Goal: Find specific page/section: Find specific page/section

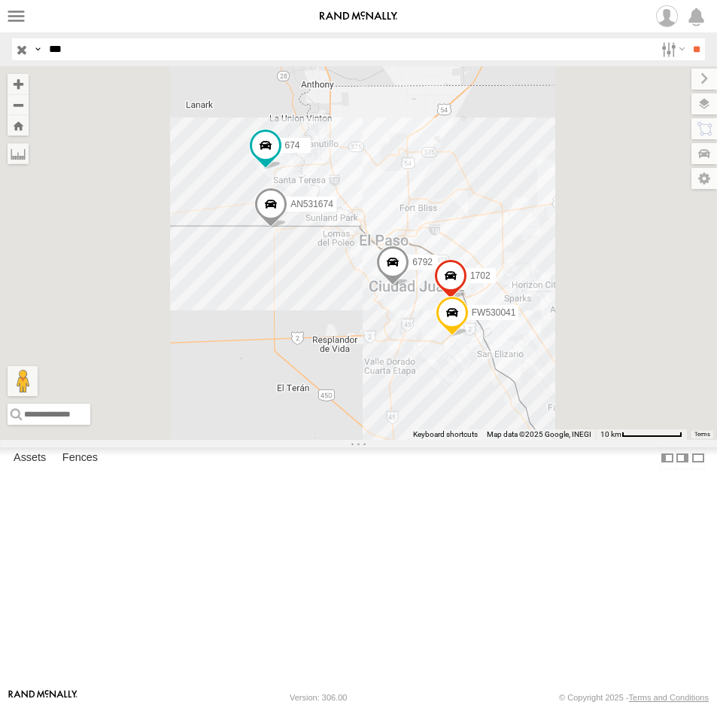
drag, startPoint x: 75, startPoint y: 50, endPoint x: -13, endPoint y: 48, distance: 88.1
click at [0, 48] on html at bounding box center [358, 352] width 717 height 705
type input "***"
click at [688, 38] on input "**" at bounding box center [696, 49] width 17 height 22
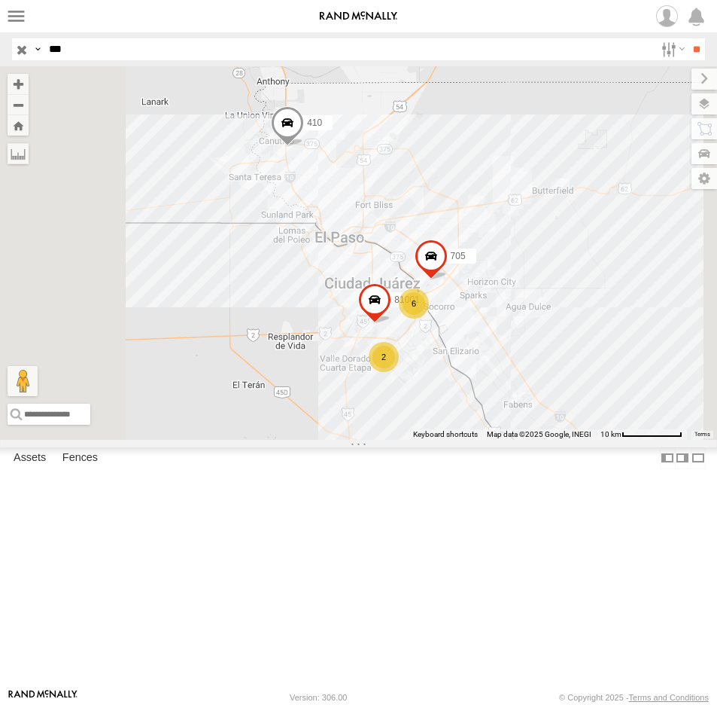
drag, startPoint x: 75, startPoint y: 44, endPoint x: 29, endPoint y: 47, distance: 46.1
click at [34, 48] on div "Search Query Asset ID Asset Label Registration Manufacturer Model VIN Job ID Dr…" at bounding box center [350, 49] width 676 height 22
click at [30, 48] on input "button" at bounding box center [22, 49] width 20 height 22
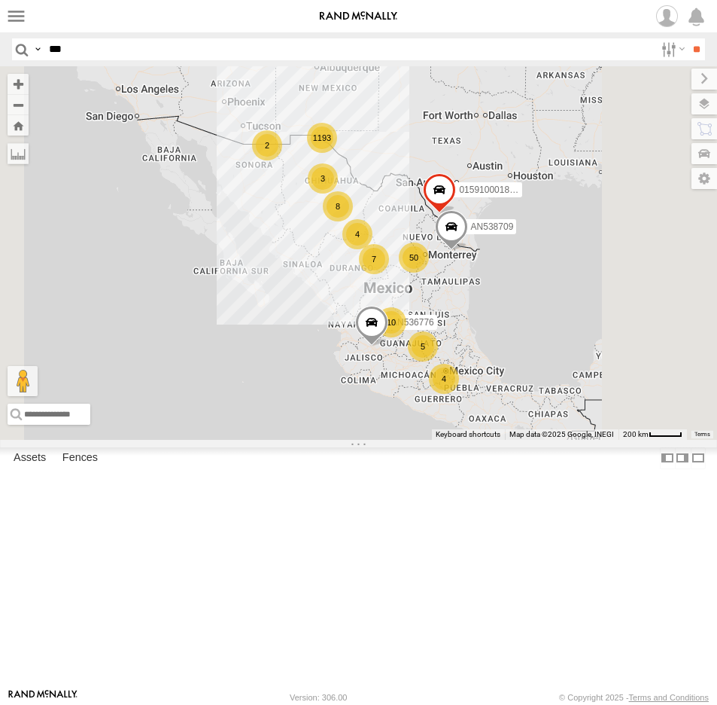
click at [126, 46] on input "***" at bounding box center [349, 49] width 612 height 22
type input "****"
click at [688, 38] on input "**" at bounding box center [696, 49] width 17 height 22
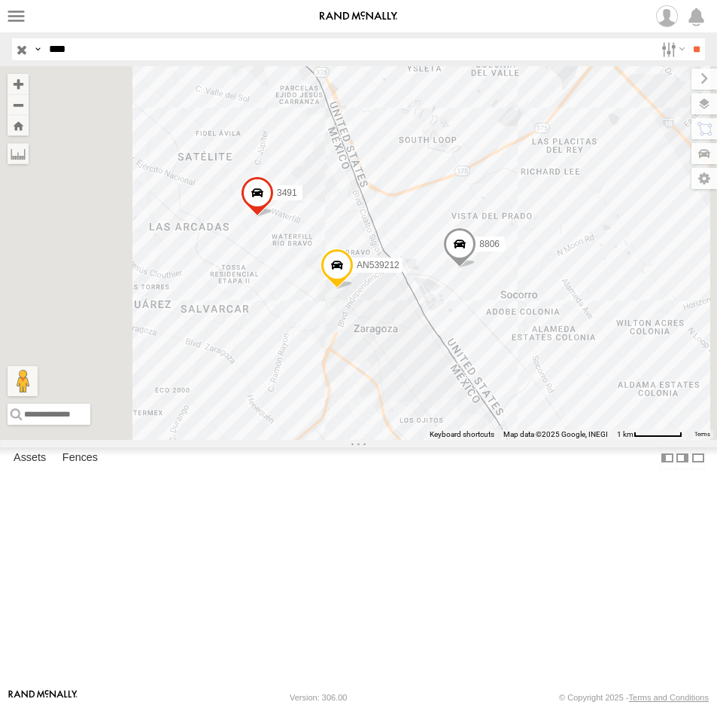
click at [0, 0] on div "8806" at bounding box center [0, 0] width 0 height 0
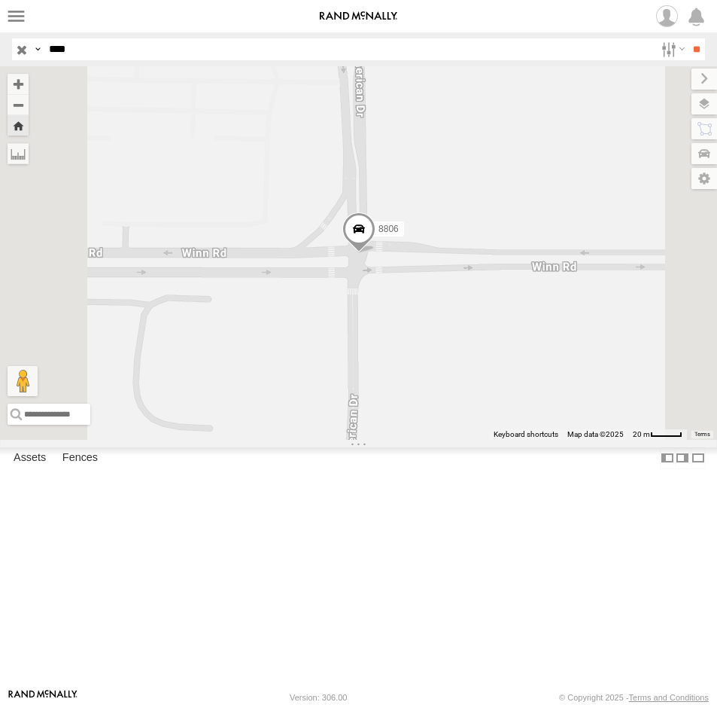
click at [376, 253] on span at bounding box center [358, 232] width 33 height 41
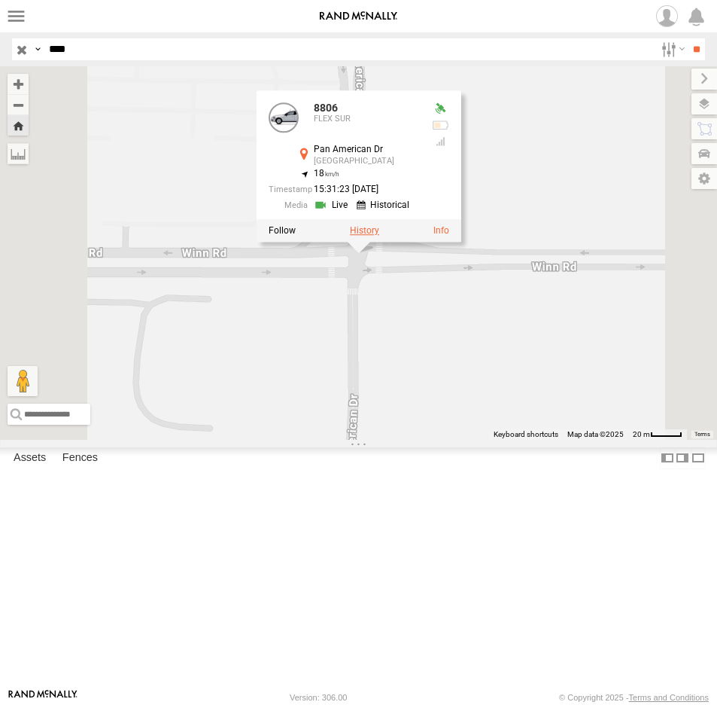
click at [379, 236] on label at bounding box center [364, 230] width 29 height 11
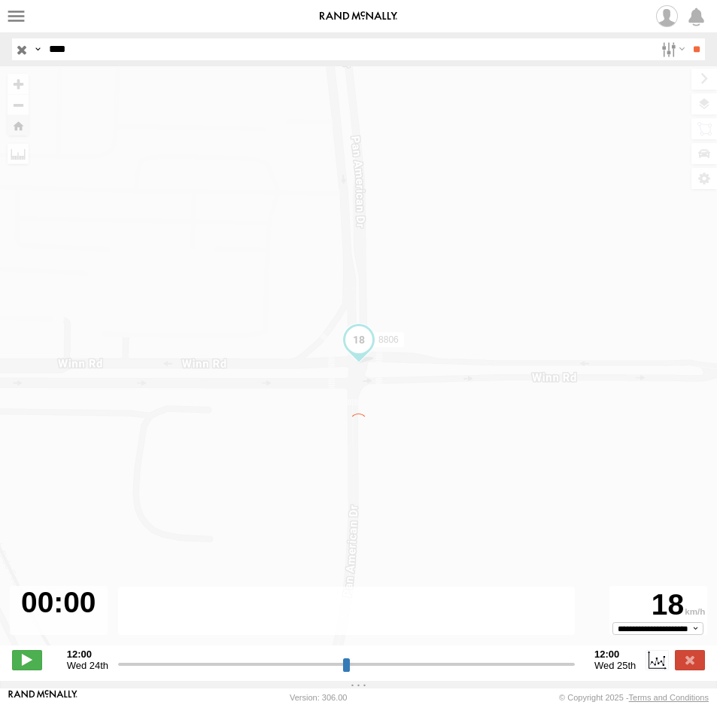
type input "**********"
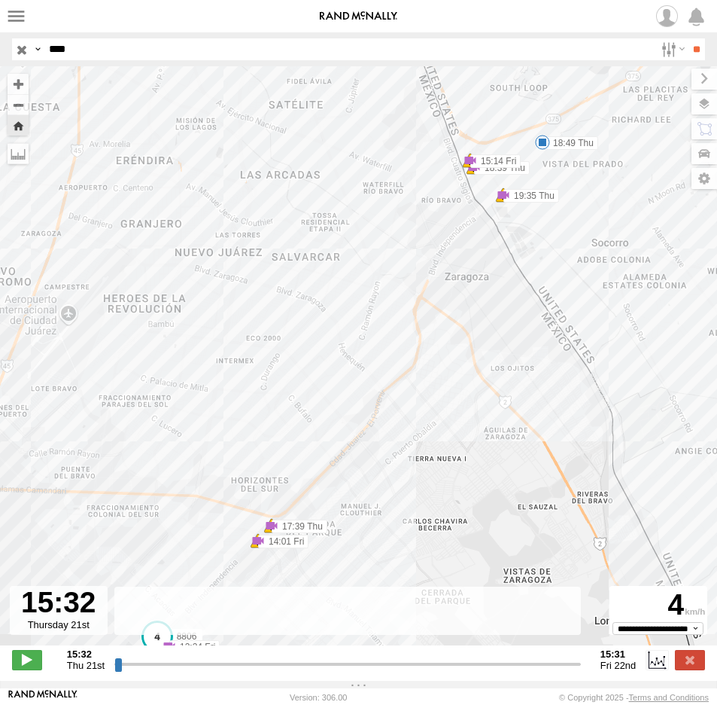
drag, startPoint x: 382, startPoint y: 530, endPoint x: 447, endPoint y: 476, distance: 85.0
click at [446, 479] on div "8806 15:32 Thu 16:42 Thu 17:39 Thu 17:39 Thu 18:39 Thu 18:39 Thu 18:49 Thu 19:3…" at bounding box center [358, 363] width 717 height 595
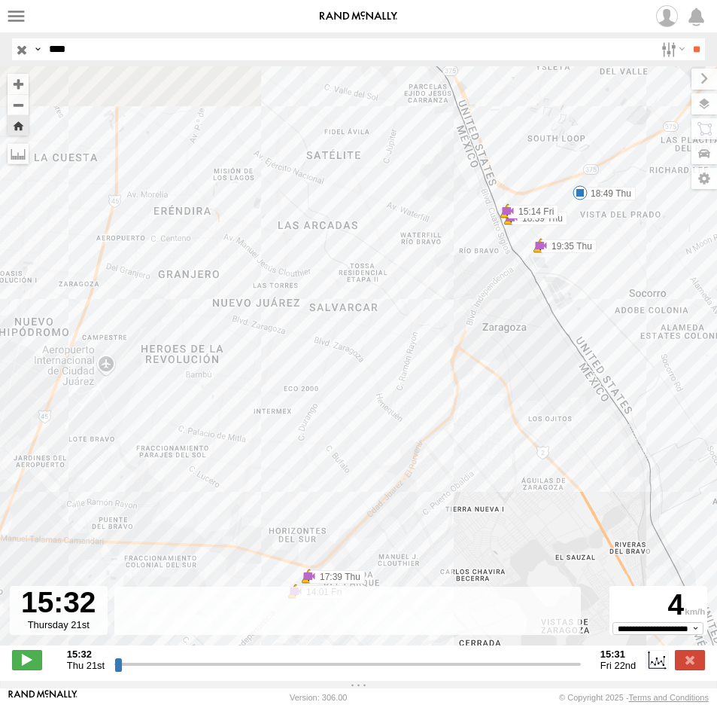
drag, startPoint x: 546, startPoint y: 198, endPoint x: 518, endPoint y: 307, distance: 112.6
click at [518, 307] on div "8806 15:32 Thu 16:42 Thu 17:39 Thu 17:39 Thu 18:39 Thu 18:39 Thu 18:49 Thu 19:3…" at bounding box center [358, 363] width 717 height 595
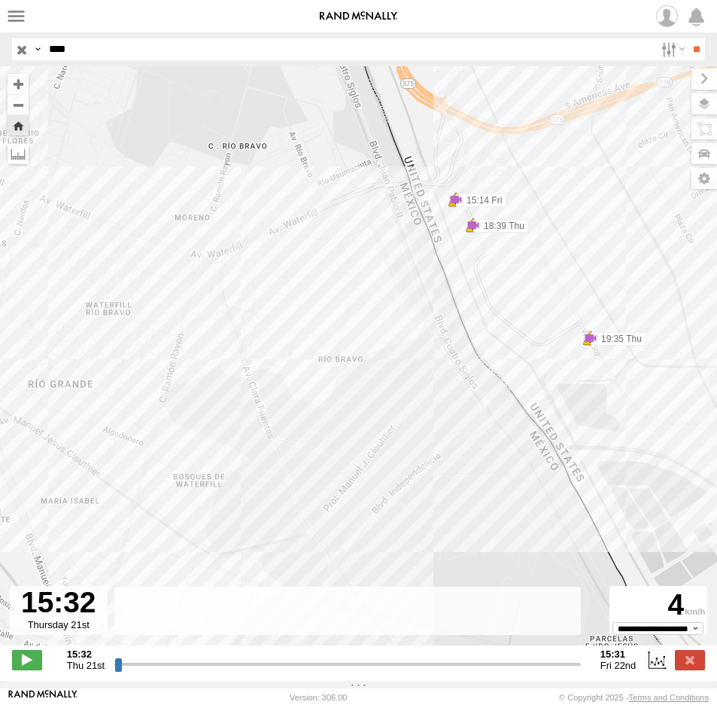
drag, startPoint x: 522, startPoint y: 254, endPoint x: 525, endPoint y: 372, distance: 117.5
click at [525, 372] on div "8806 15:32 Thu 16:42 Thu 17:39 Thu 17:39 Thu 18:39 Thu 18:39 Thu 18:49 Thu 19:3…" at bounding box center [358, 363] width 717 height 595
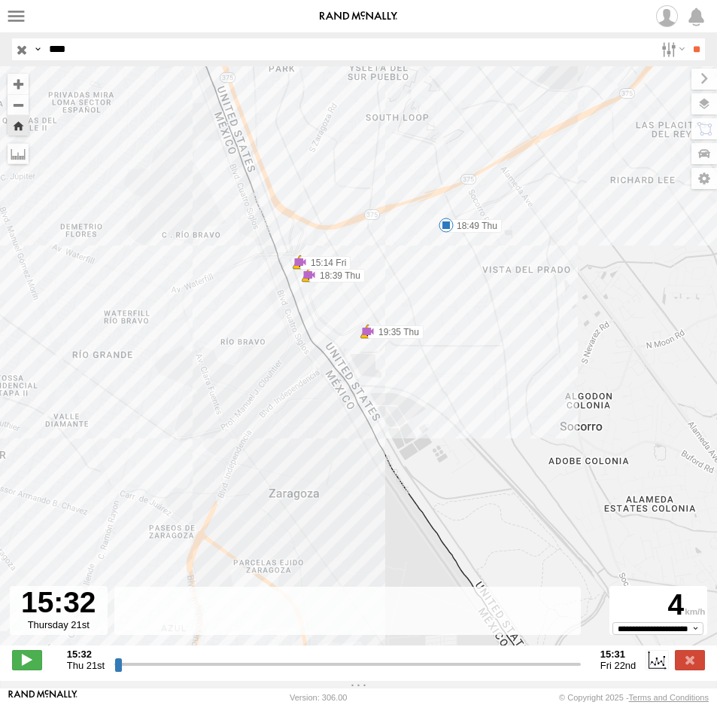
drag, startPoint x: 80, startPoint y: 46, endPoint x: 38, endPoint y: 46, distance: 41.4
click at [38, 46] on div "Search Query Asset ID Asset Label Registration Manufacturer Model VIN Job ID Dr…" at bounding box center [350, 49] width 676 height 22
type input "****"
click at [688, 38] on input "**" at bounding box center [696, 49] width 17 height 22
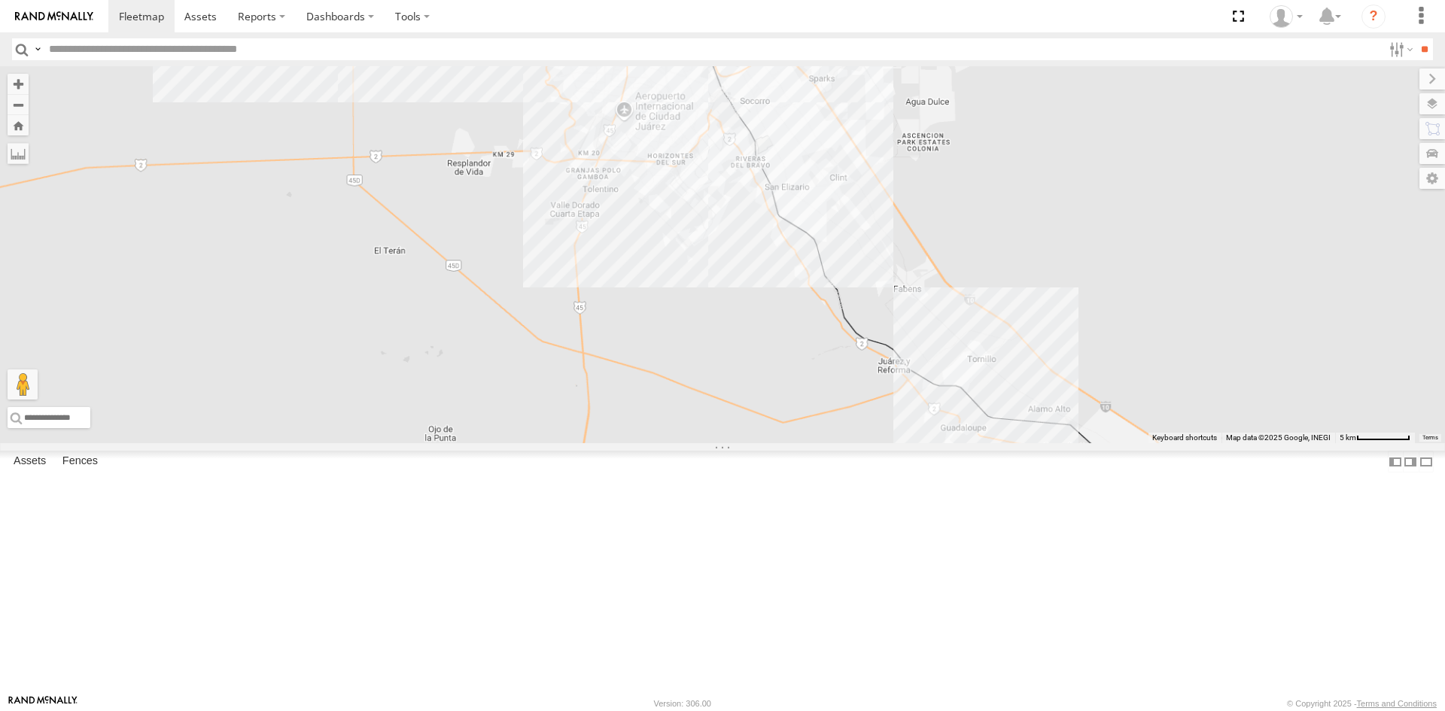
drag, startPoint x: 650, startPoint y: 202, endPoint x: 646, endPoint y: 413, distance: 211.6
click at [646, 413] on div "AN536776 AN538709 AN531651 AN531830 015910001811580 F2771 AN536808 AN538662" at bounding box center [722, 254] width 1445 height 377
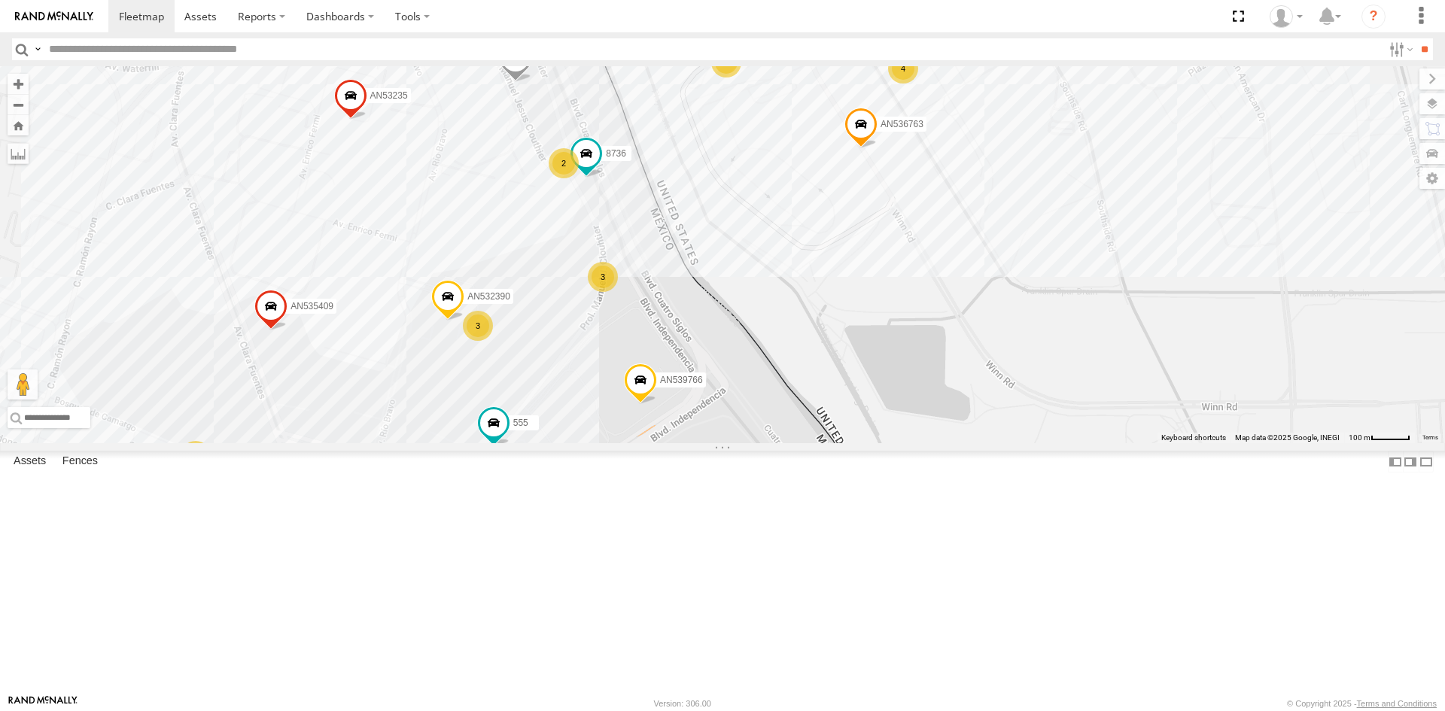
drag, startPoint x: 654, startPoint y: 394, endPoint x: 687, endPoint y: 416, distance: 38.6
click at [687, 416] on div "AN536776 AN538709 AN531651 AN531830 015910001811580 F2771 AN536808 AN538662 845…" at bounding box center [722, 254] width 1445 height 377
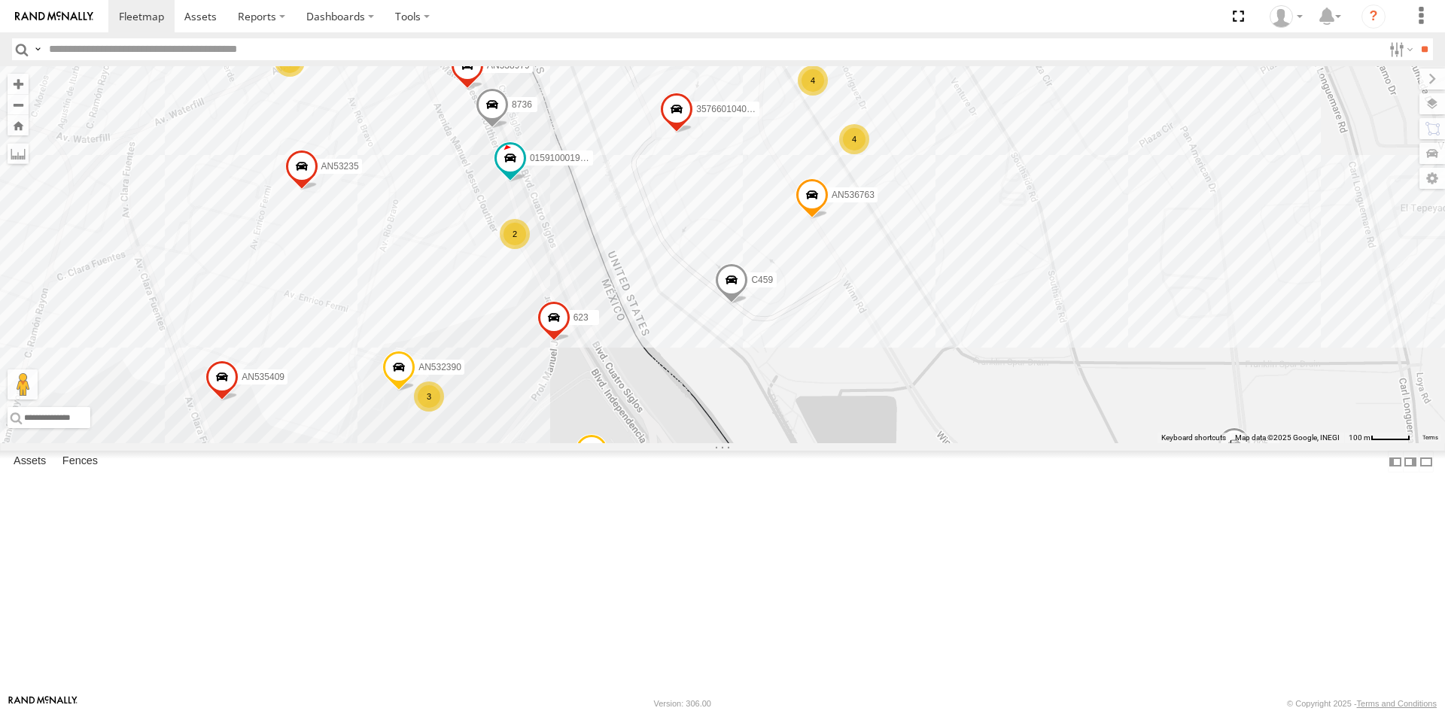
drag, startPoint x: 689, startPoint y: 405, endPoint x: 698, endPoint y: 457, distance: 52.7
click at [698, 443] on div "AN536776 AN538709 AN531651 015910001811580 F2771 AN5310637 1646 AN539086 845 V3…" at bounding box center [722, 254] width 1445 height 377
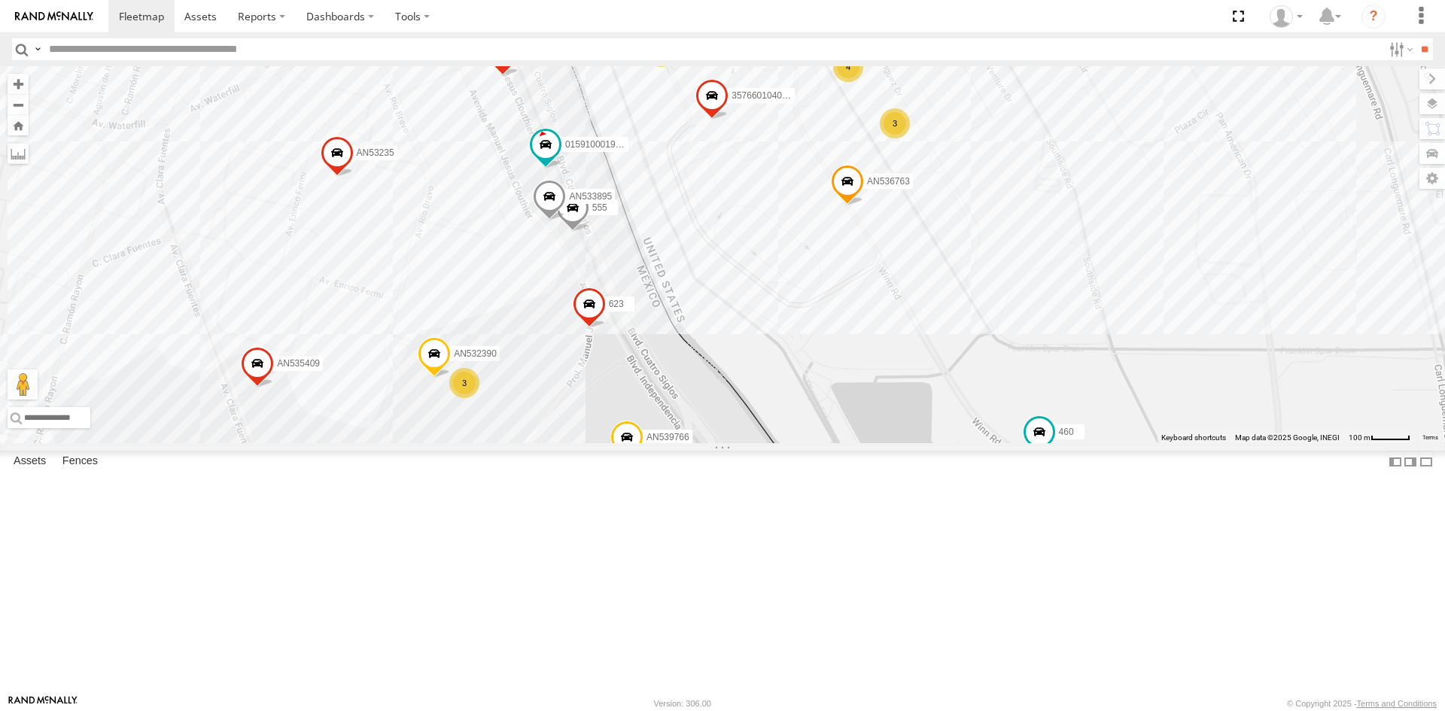
drag, startPoint x: 540, startPoint y: 492, endPoint x: 583, endPoint y: 478, distance: 45.0
click at [583, 443] on div "015910001975823 AN601310 357660104096649 AN536763 AN532390 463 AN533895 005 AN5…" at bounding box center [722, 254] width 1445 height 377
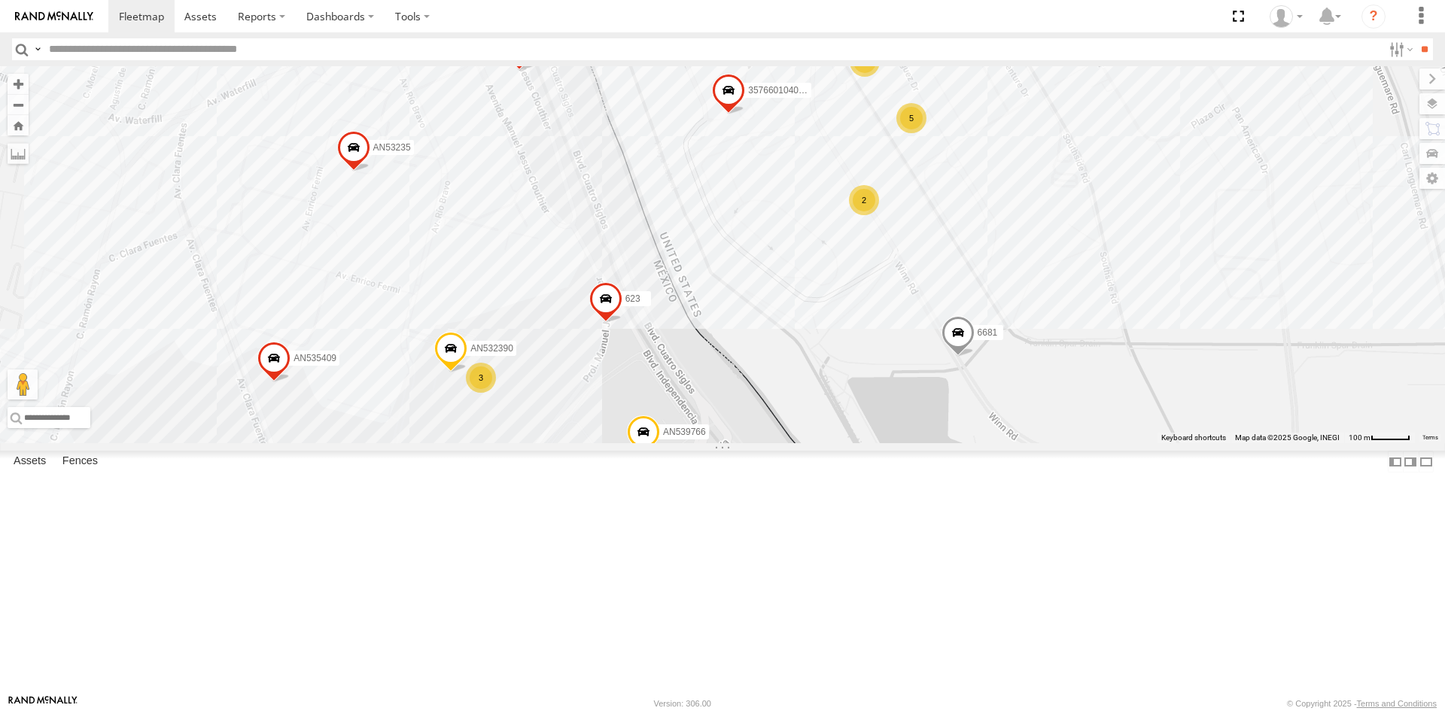
drag, startPoint x: 753, startPoint y: 352, endPoint x: 970, endPoint y: 297, distance: 222.9
click at [970, 297] on div "357660104096649 AN532390 8736 6681 AN535409 623 AN538979 AN539766 AN53235 17 2 …" at bounding box center [722, 254] width 1445 height 377
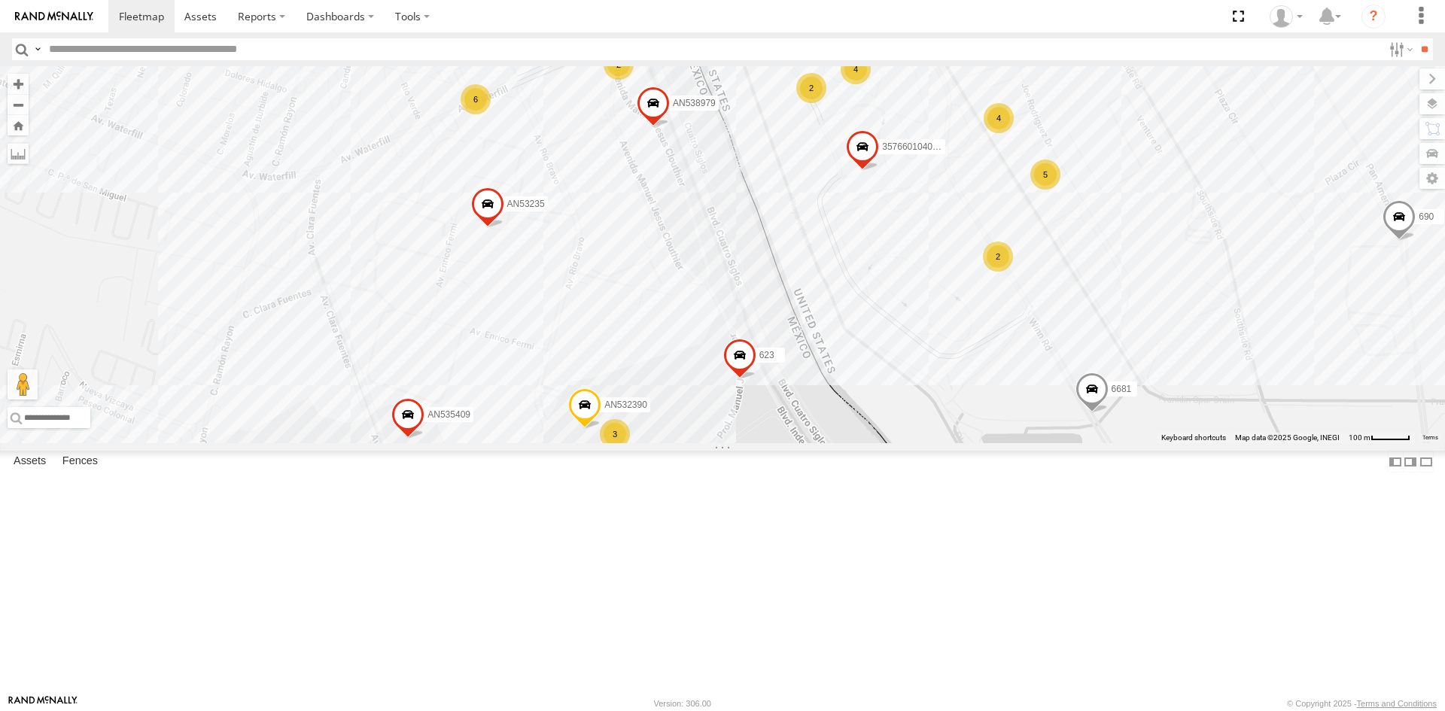
drag, startPoint x: 962, startPoint y: 312, endPoint x: 199, endPoint y: 478, distance: 781.2
click at [985, 406] on div "AN601310 357660104096649 AN532390 8736 6681 AN535409 623 AN538979 AN539766 AN53…" at bounding box center [722, 254] width 1445 height 377
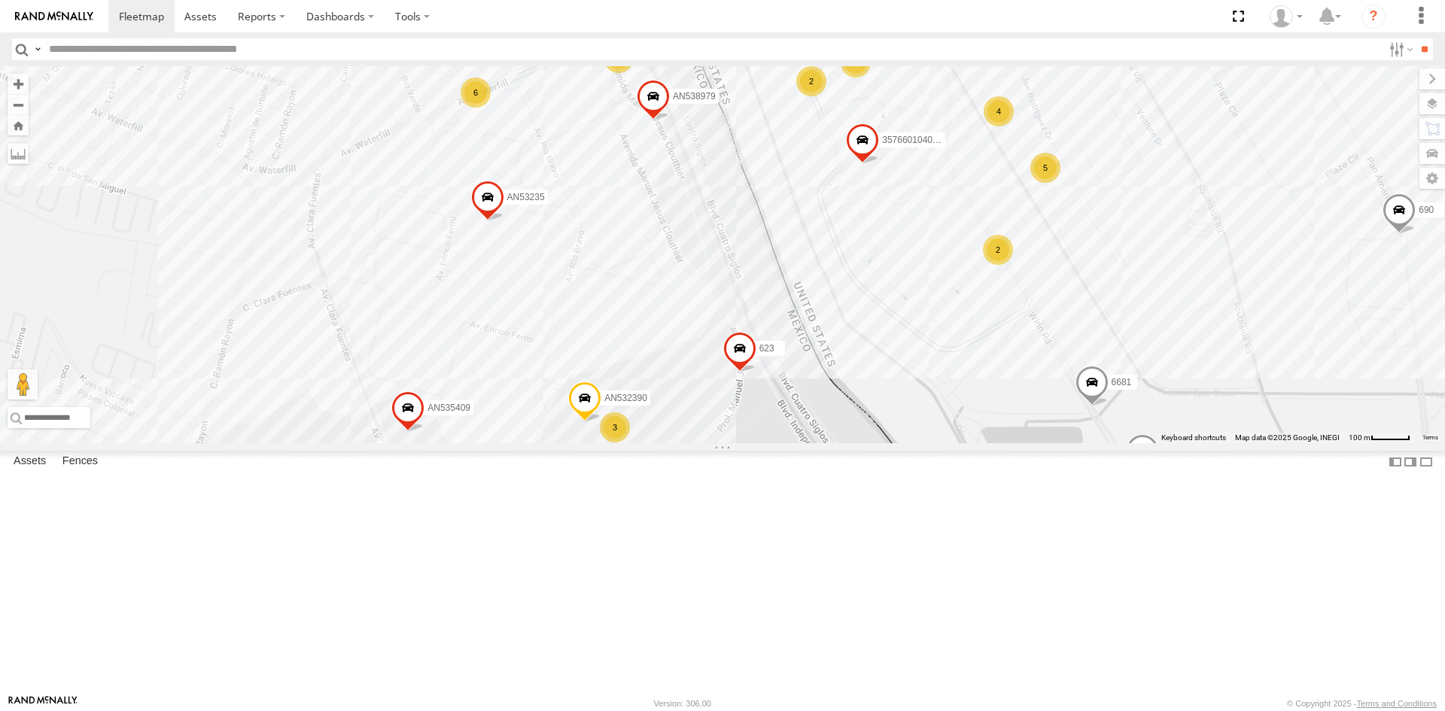
drag, startPoint x: 720, startPoint y: 426, endPoint x: 733, endPoint y: 376, distance: 51.3
click at [733, 378] on div "AN601310 357660104096649 AN532390 8736 6681 AN535409 623 AN538979 AN539766 AN53…" at bounding box center [722, 254] width 1445 height 377
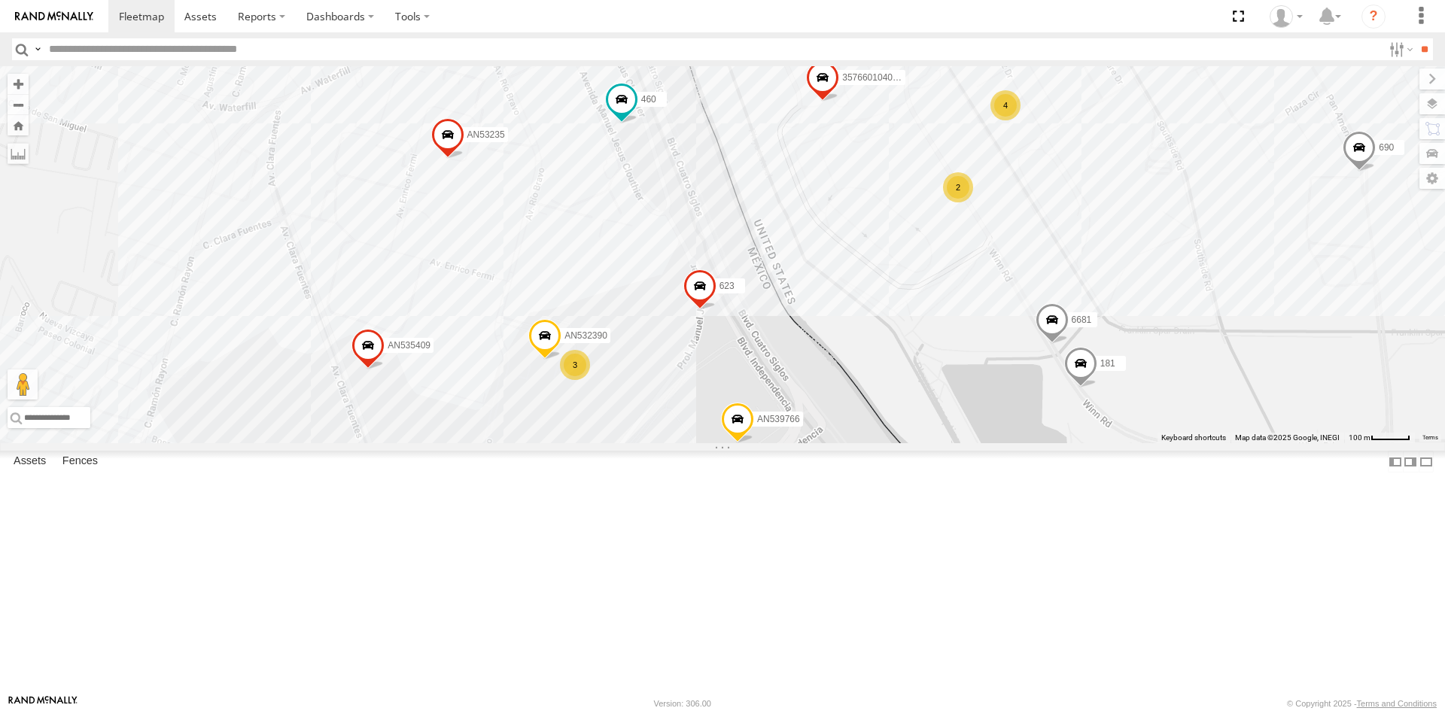
drag, startPoint x: 732, startPoint y: 318, endPoint x: 761, endPoint y: 266, distance: 60.0
click at [761, 266] on div "357660104096649 6681 AN535409 623 AN538979 AN539766 AN53235 181 690 L8355 34851…" at bounding box center [722, 254] width 1445 height 377
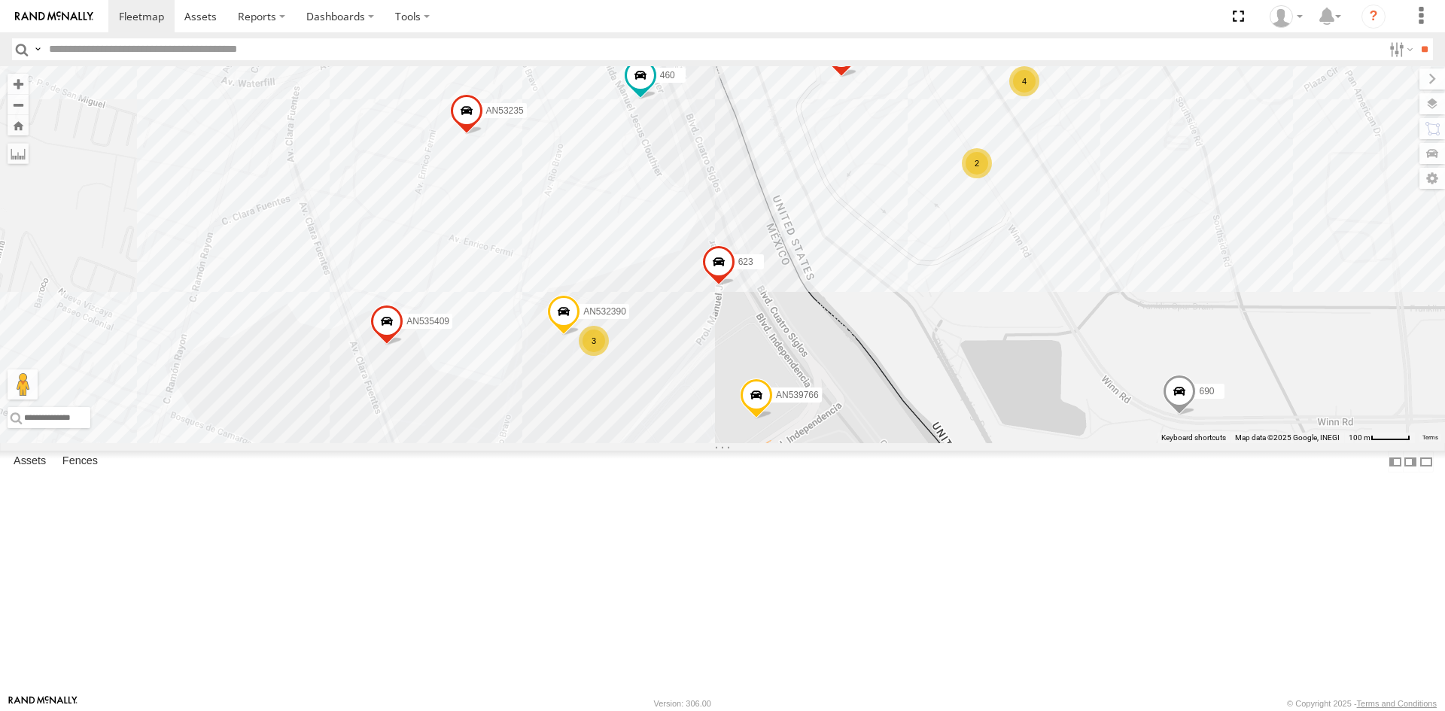
click at [972, 409] on div "357660104096649 6681 AN535409 623 AN538979 AN539766 AN53235 181 690 L8355 34851…" at bounding box center [722, 254] width 1445 height 377
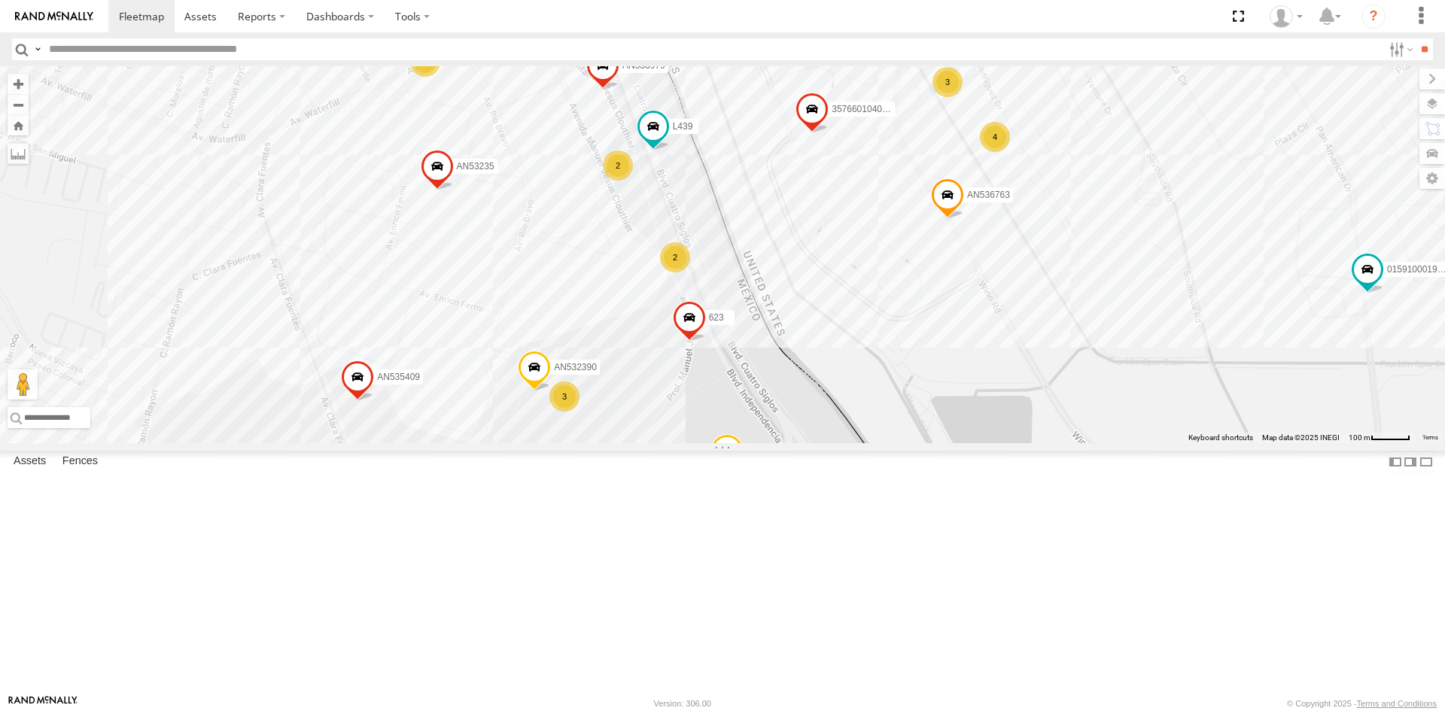
drag, startPoint x: 921, startPoint y: 428, endPoint x: 857, endPoint y: 470, distance: 76.2
click at [857, 443] on div "015910001975823 357660104096649 AN536763 4006 AN532390 690 8736 AN535409 5296 L…" at bounding box center [722, 254] width 1445 height 377
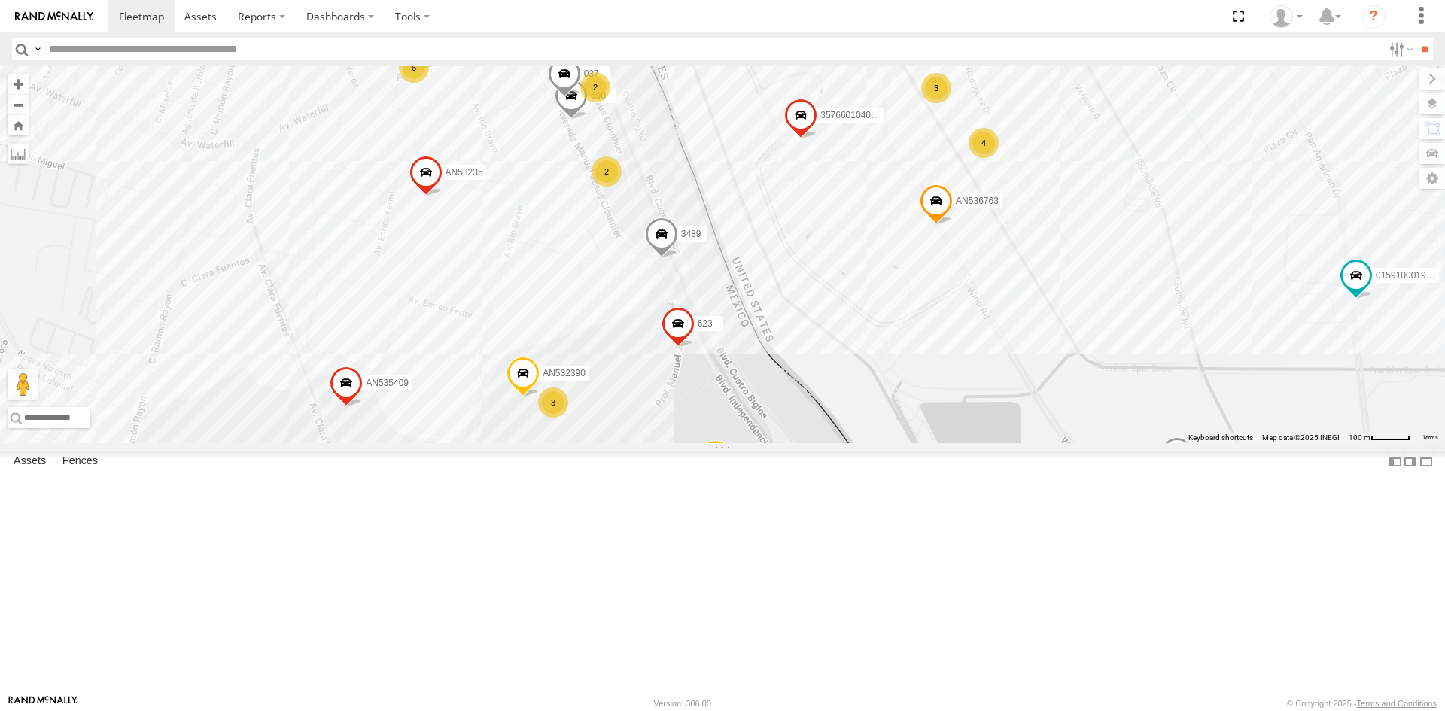
drag, startPoint x: 793, startPoint y: 437, endPoint x: 781, endPoint y: 446, distance: 14.6
click at [781, 443] on div "015910001975823 357660104096649 AN536763 AN532390 690 3489 8736 6578 AN535409 5…" at bounding box center [722, 254] width 1445 height 377
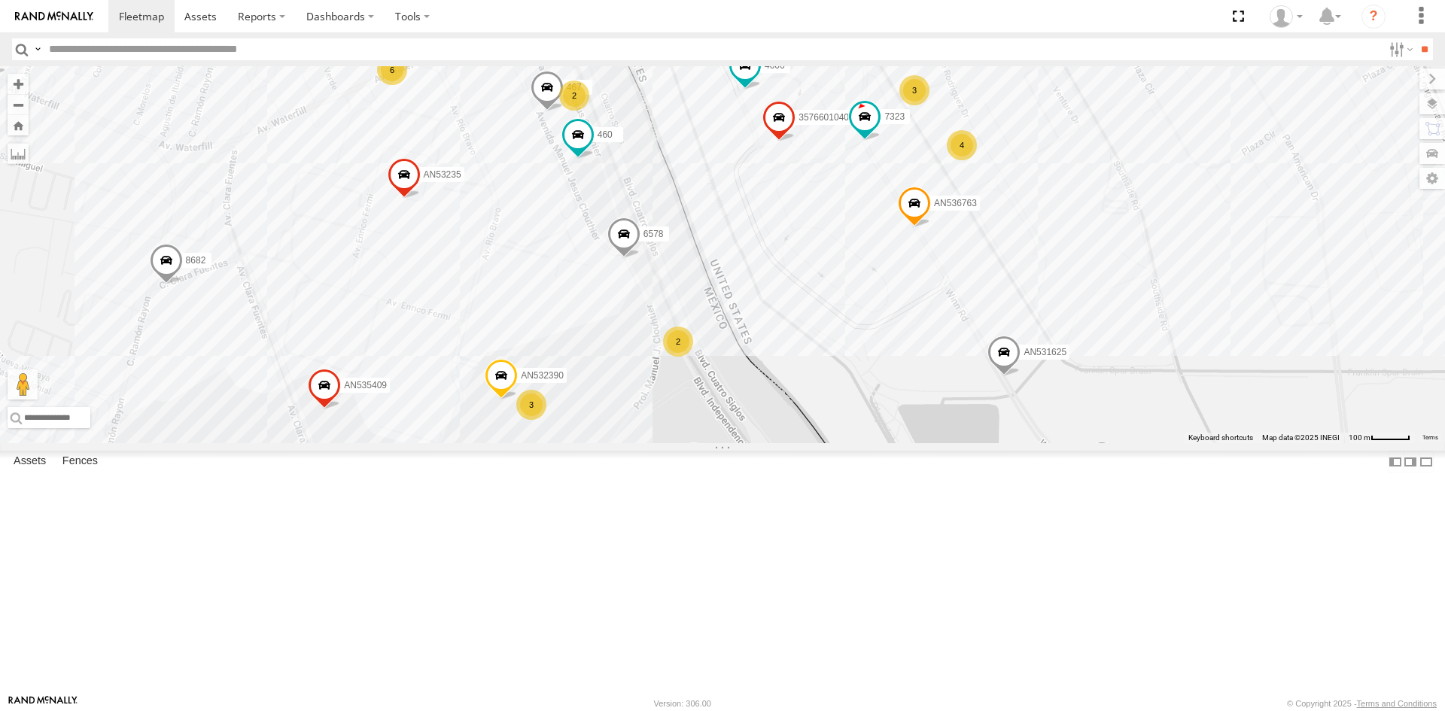
drag, startPoint x: 816, startPoint y: 455, endPoint x: 787, endPoint y: 459, distance: 28.9
click at [787, 443] on div "357660104096649 AN536763 4006 467 AN532390 AN531625 7323 8682 AN535409 5296 AN5…" at bounding box center [722, 254] width 1445 height 377
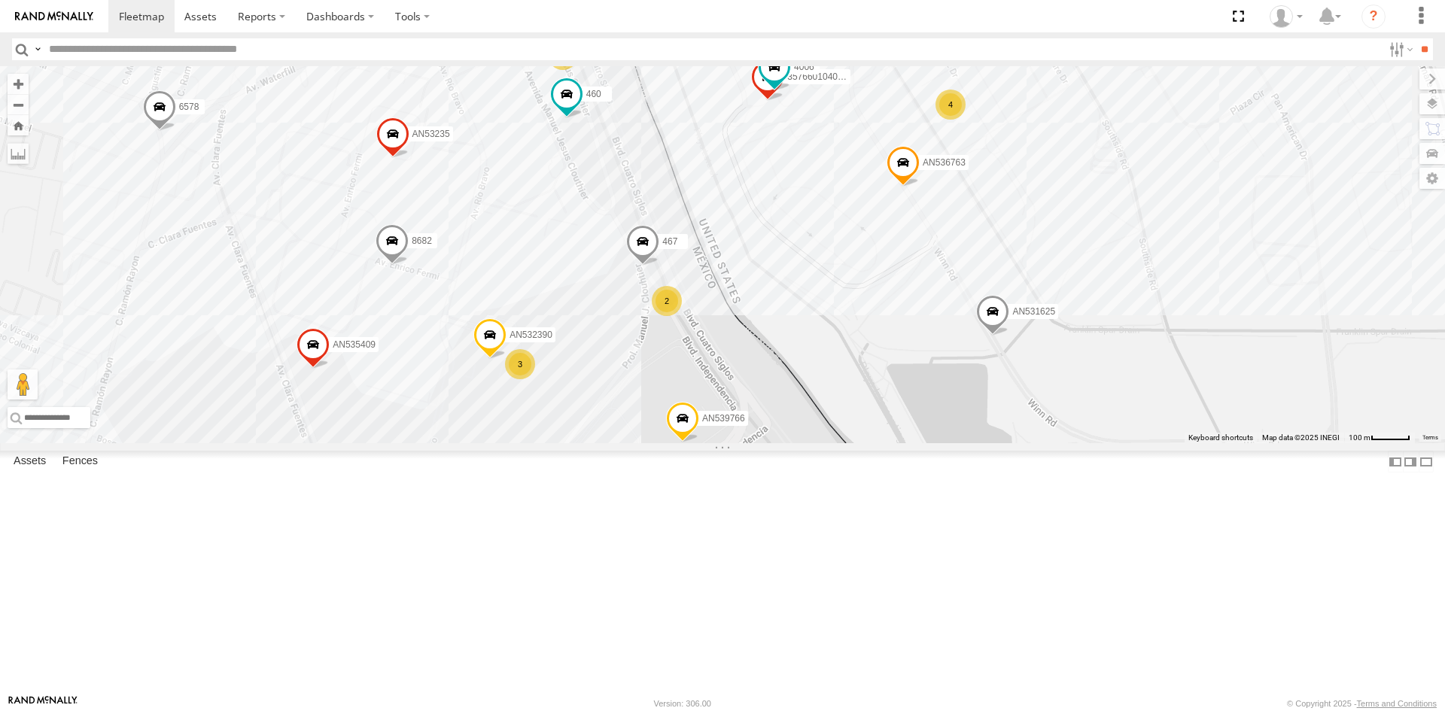
drag, startPoint x: 721, startPoint y: 468, endPoint x: 728, endPoint y: 398, distance: 70.3
click at [725, 405] on div "357660104096649 AN536763 4006 467 AN532390 AN531625 7323 8682 AN535409 5296 AN5…" at bounding box center [722, 254] width 1445 height 377
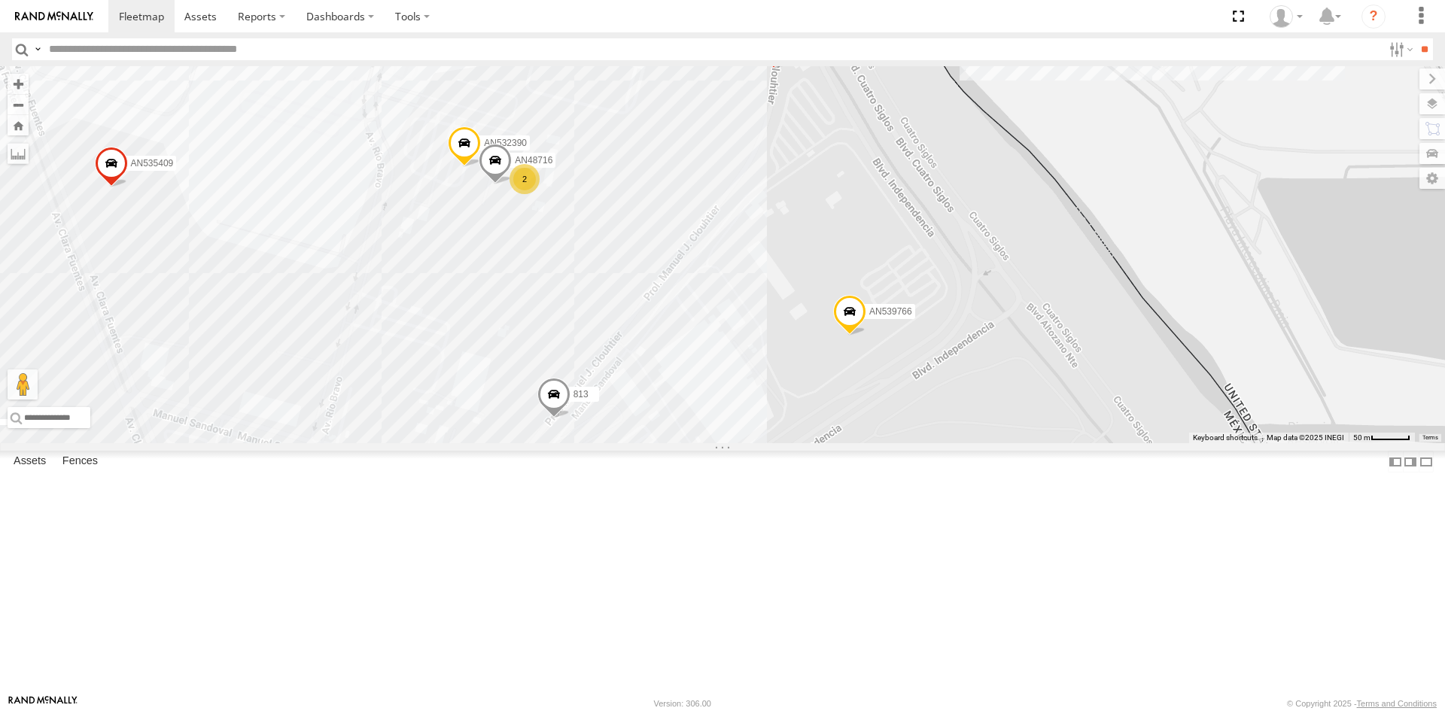
drag, startPoint x: 728, startPoint y: 318, endPoint x: 717, endPoint y: 373, distance: 56.8
click at [717, 373] on div "813 467 AN532390 AN535409 AN53003 623 AN539247 AN539766 AN48716 7 12 10 3 8 18 …" at bounding box center [722, 254] width 1445 height 377
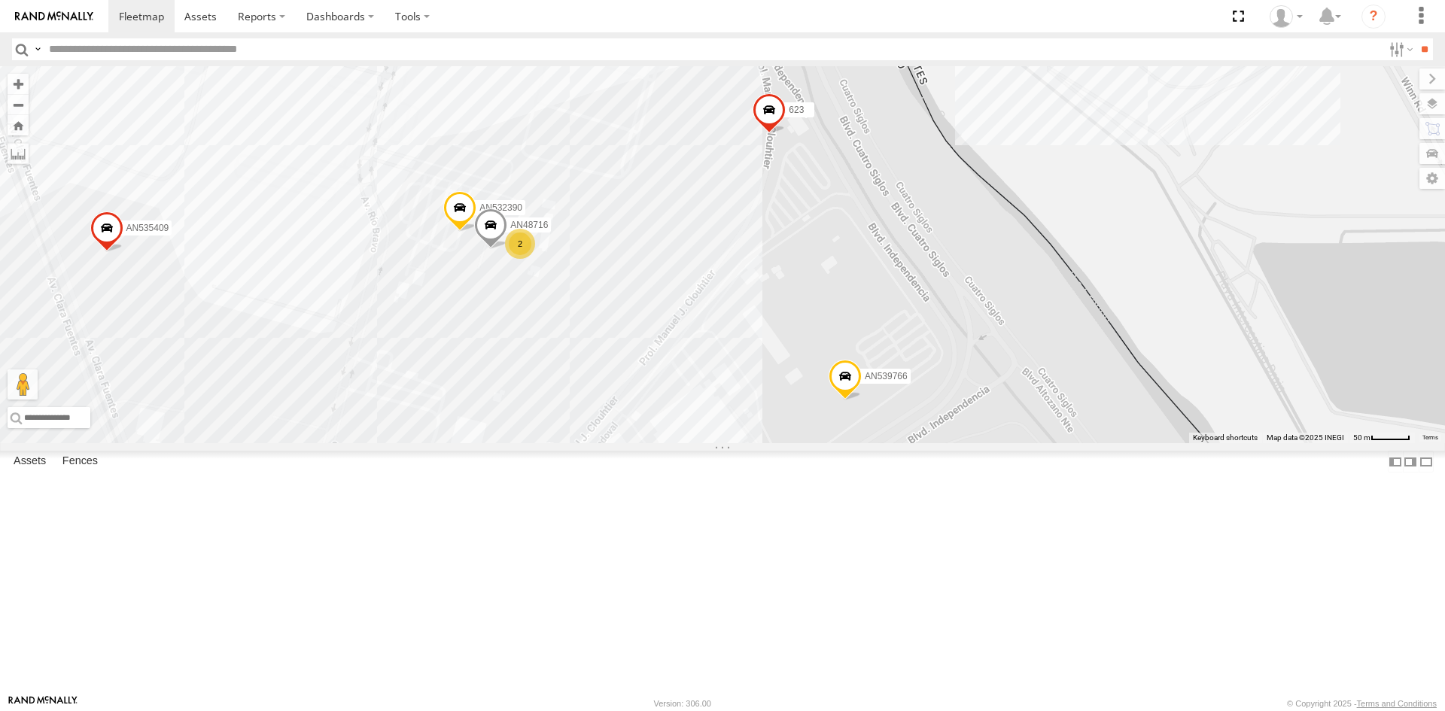
drag, startPoint x: 733, startPoint y: 329, endPoint x: 729, endPoint y: 403, distance: 74.7
click at [729, 403] on div "813 467 AN532390 AN535409 AN53003 623 AN539247 AN539766 AN48716 7 12 10 3 8 18 …" at bounding box center [722, 254] width 1445 height 377
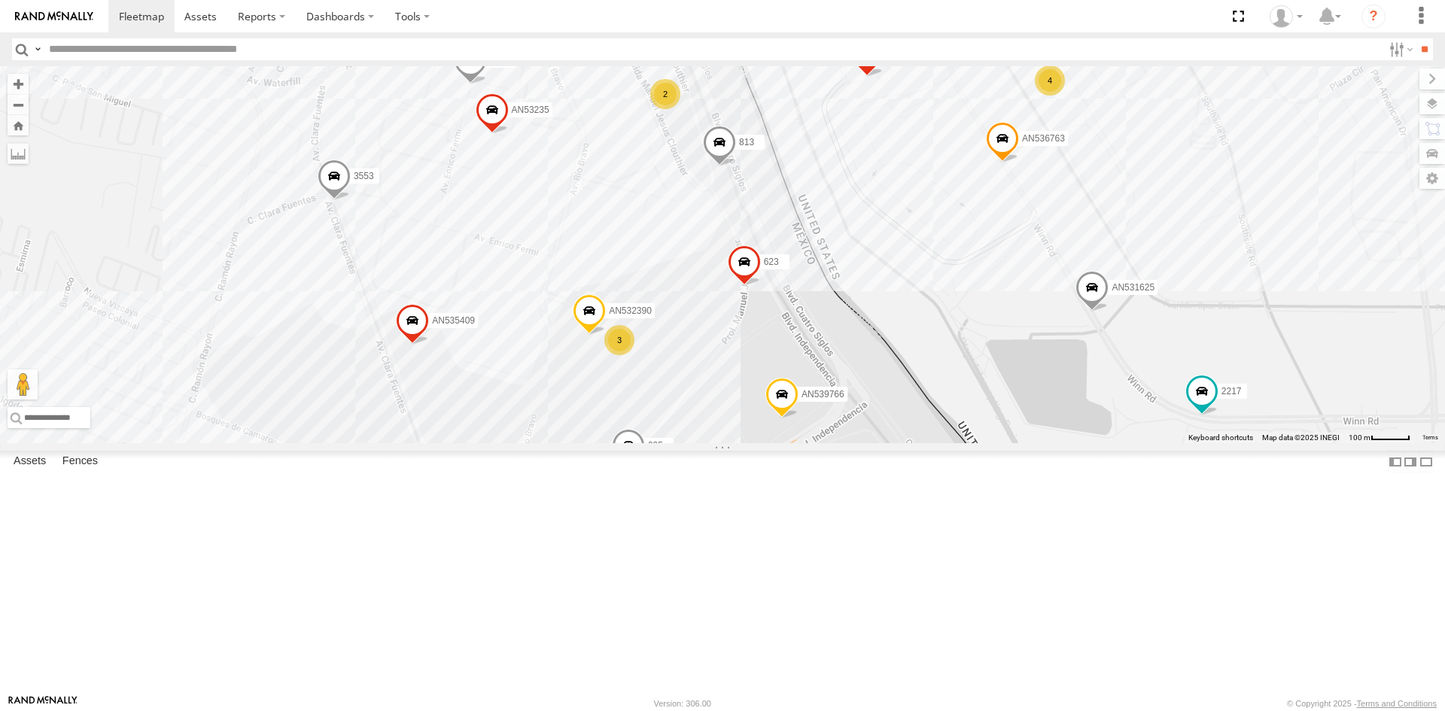
drag, startPoint x: 781, startPoint y: 423, endPoint x: 694, endPoint y: 474, distance: 100.6
click at [694, 443] on div "357660104096649 AN536763 813 AN532390 AN531625 8682 3489 AN535409 623 AN53099 A…" at bounding box center [722, 254] width 1445 height 377
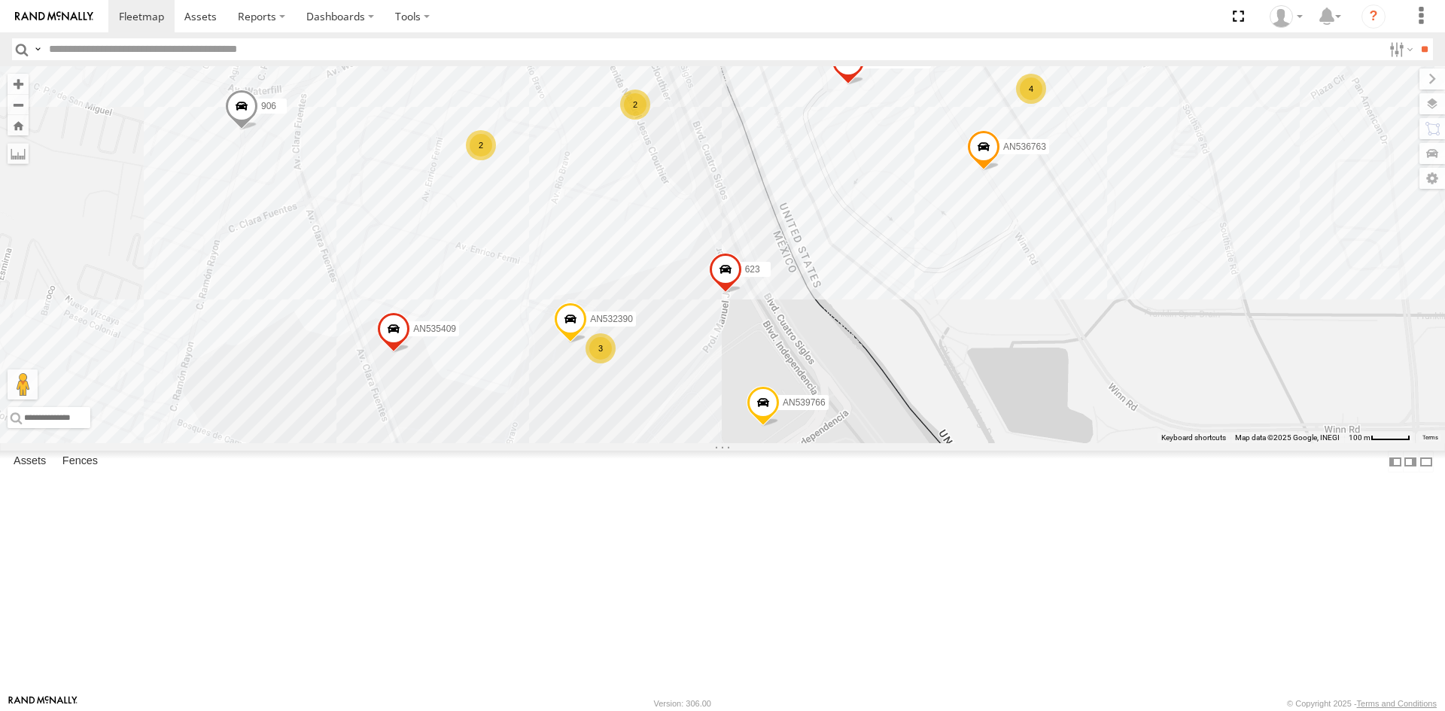
drag, startPoint x: 782, startPoint y: 422, endPoint x: 767, endPoint y: 459, distance: 39.8
click at [767, 443] on div "357660104096649 AN536763 4006 813 906 AN532390 3485186707C0 AN535409 555 AN5373…" at bounding box center [722, 254] width 1445 height 377
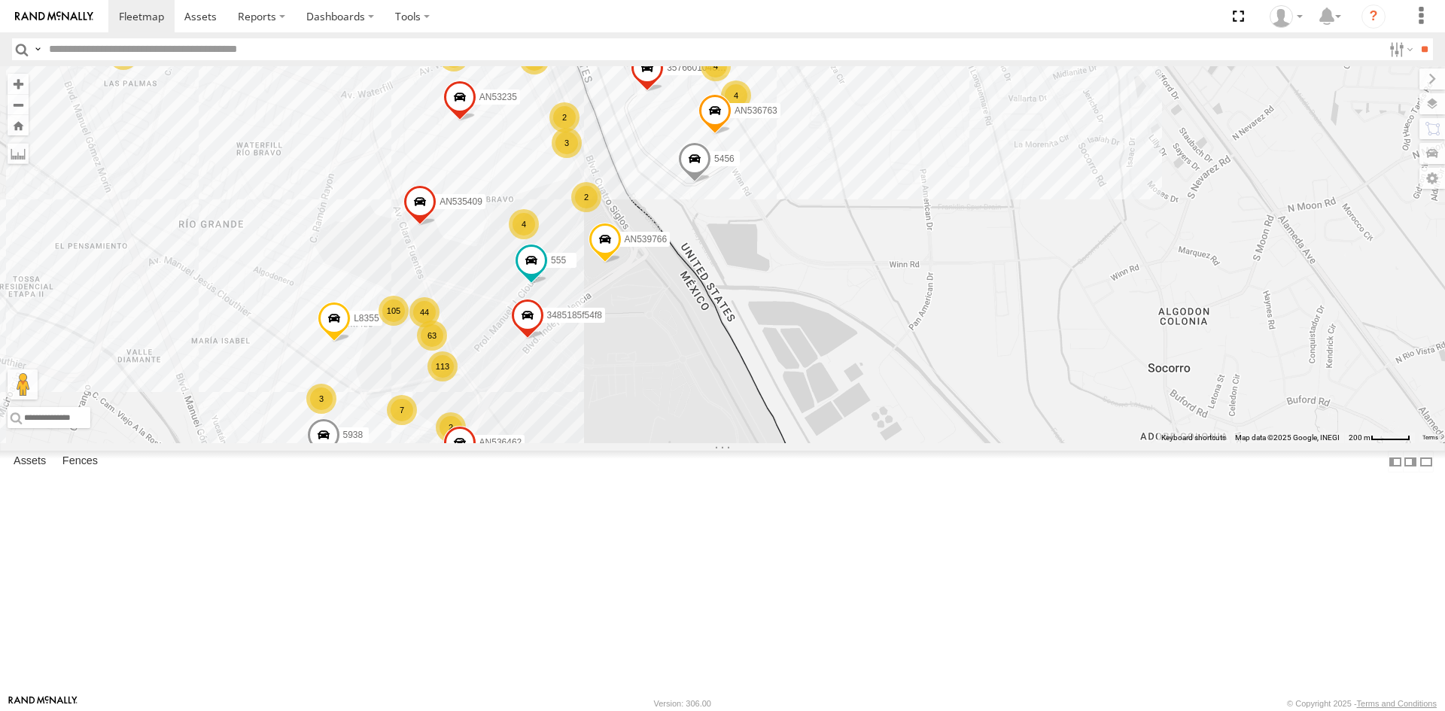
drag, startPoint x: 604, startPoint y: 261, endPoint x: 583, endPoint y: 385, distance: 126.0
click at [583, 398] on div "AN536776 AN538709 AN531651 AN531830 015910001811580 F2771 AN536808 AN538662 845…" at bounding box center [722, 254] width 1445 height 377
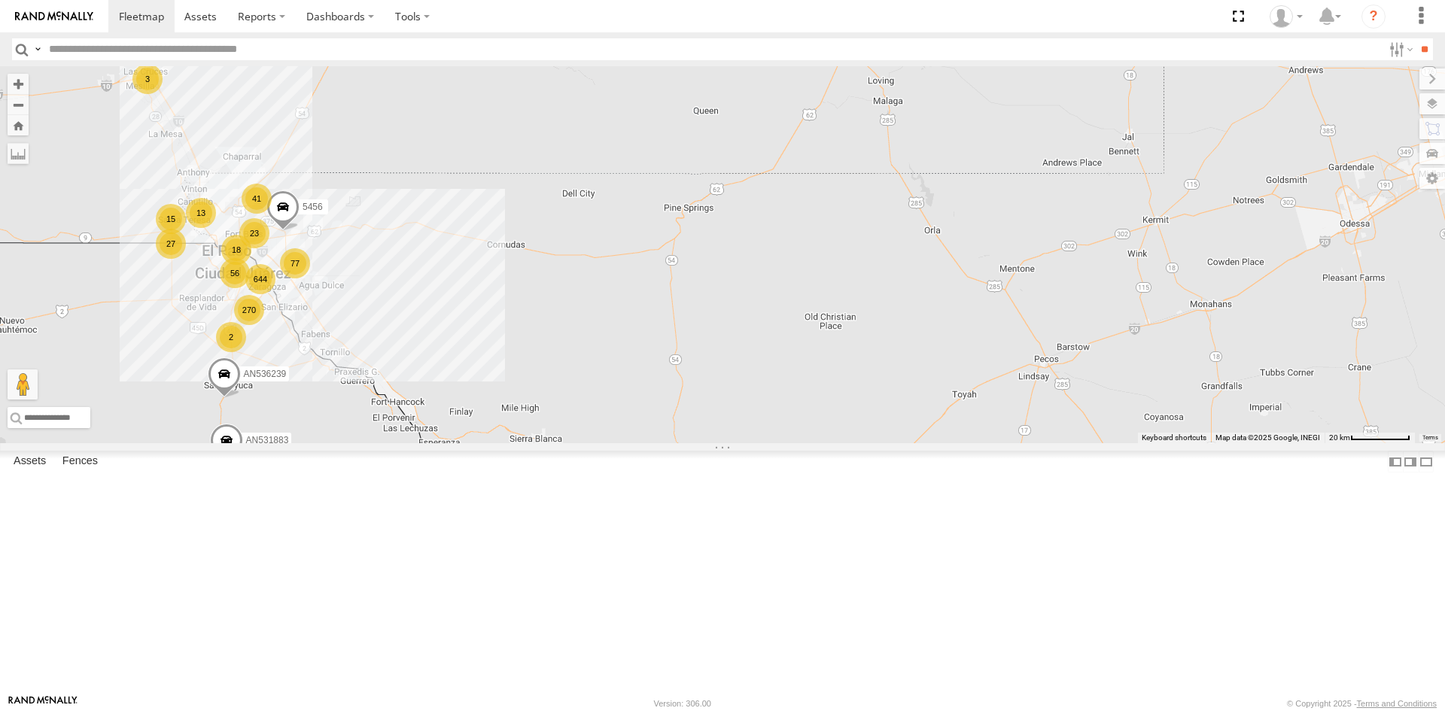
drag, startPoint x: 391, startPoint y: 440, endPoint x: 437, endPoint y: 431, distance: 47.5
click at [436, 434] on div "AN536776 AN538709 AN531651 015910001811580 F2771 644 23 41 270 27 13 77 56 AN53…" at bounding box center [722, 254] width 1445 height 377
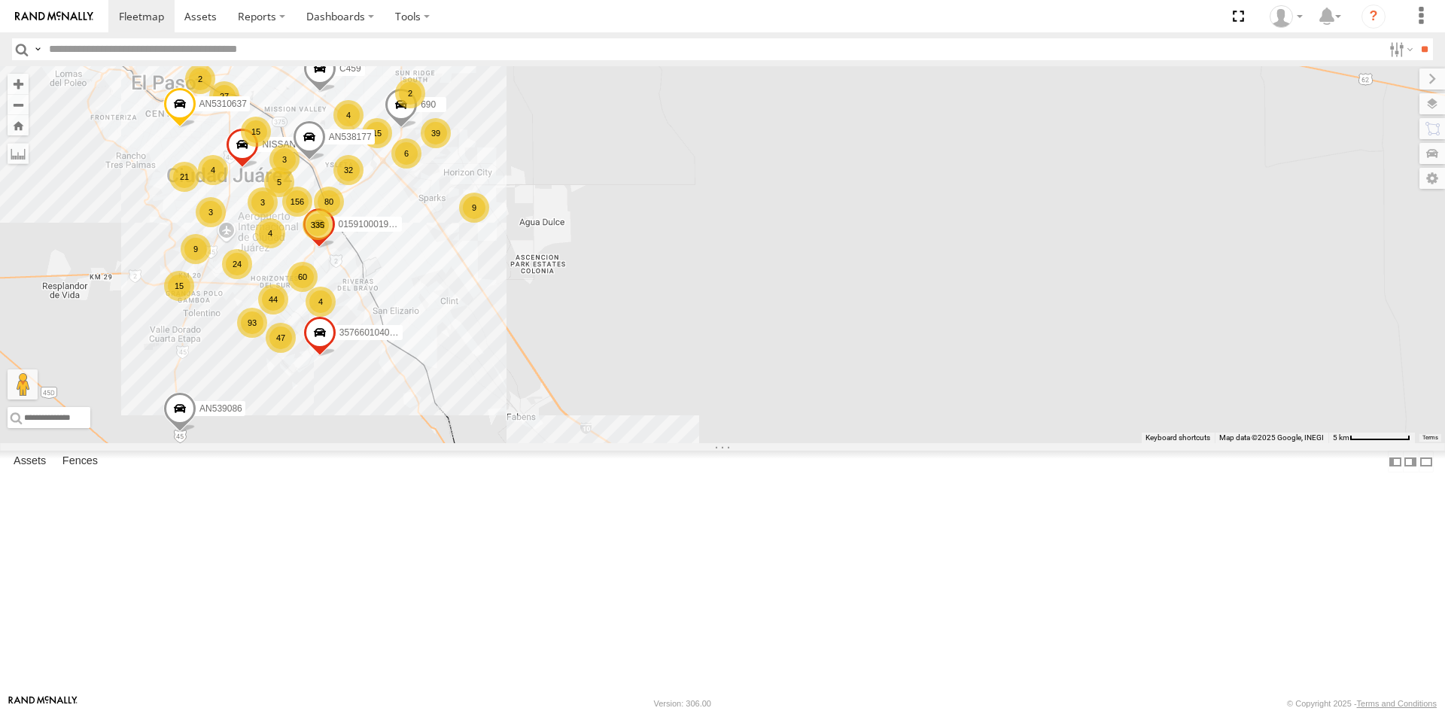
click at [324, 442] on div "AN536776 AN538709 AN531651 015910001811580 F2771 AN532042 5456 AN531883 AN53623…" at bounding box center [722, 254] width 1445 height 377
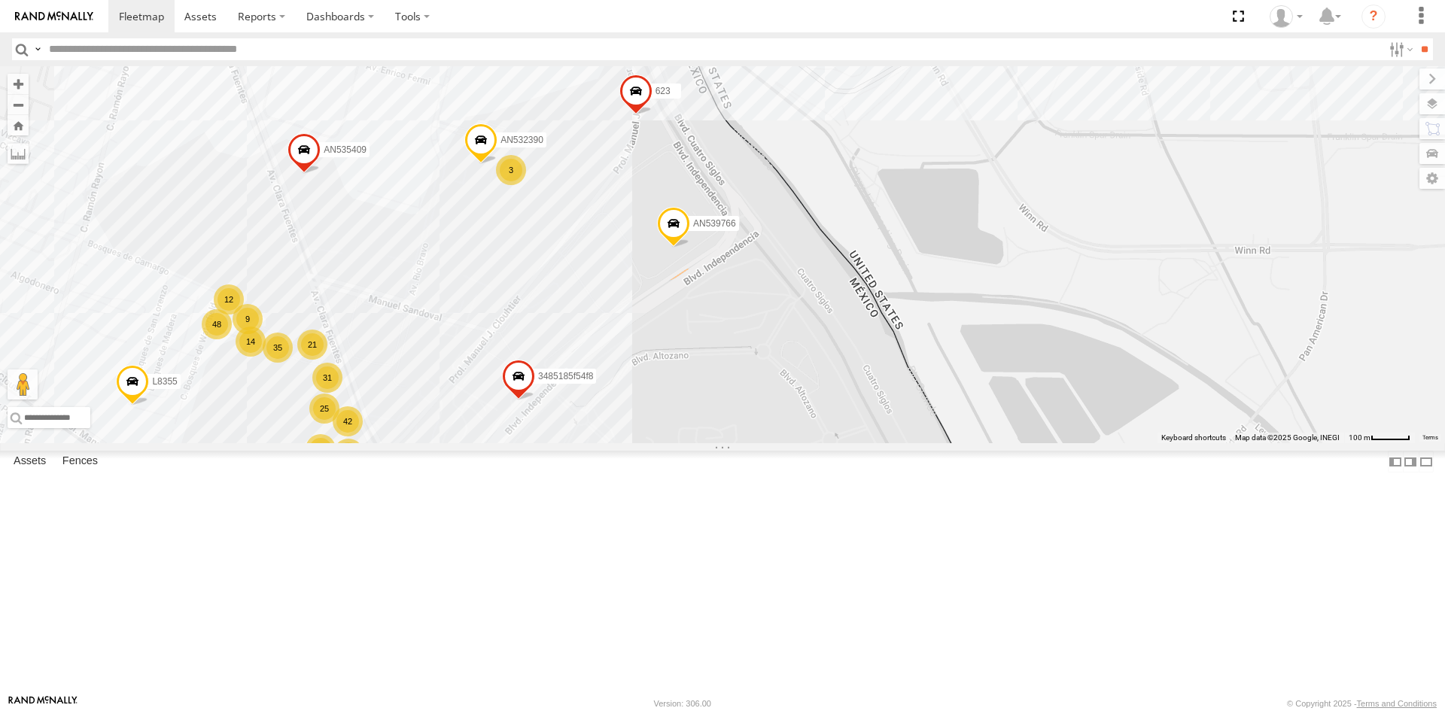
drag, startPoint x: 592, startPoint y: 303, endPoint x: 614, endPoint y: 412, distance: 110.6
click at [614, 412] on div "AN536776 AN538709 AN531651 015910001811580 F2771 AN532042 5456 AN531883 AN53623…" at bounding box center [722, 254] width 1445 height 377
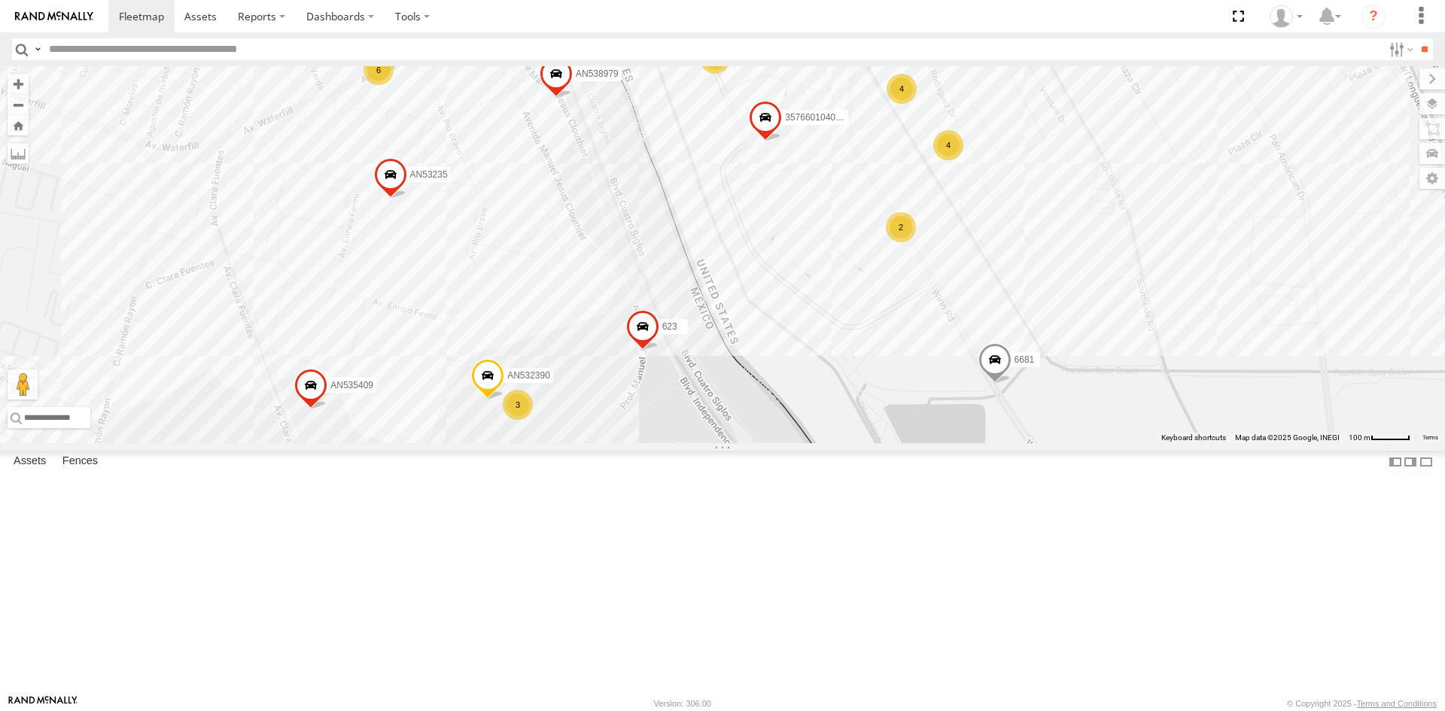
drag, startPoint x: 531, startPoint y: 199, endPoint x: 517, endPoint y: 319, distance: 121.3
click at [517, 319] on div "357660104096649 AN532390 463 6681 AN535409 623 AN538979 AN539766 L8355 AN53235 …" at bounding box center [722, 254] width 1445 height 377
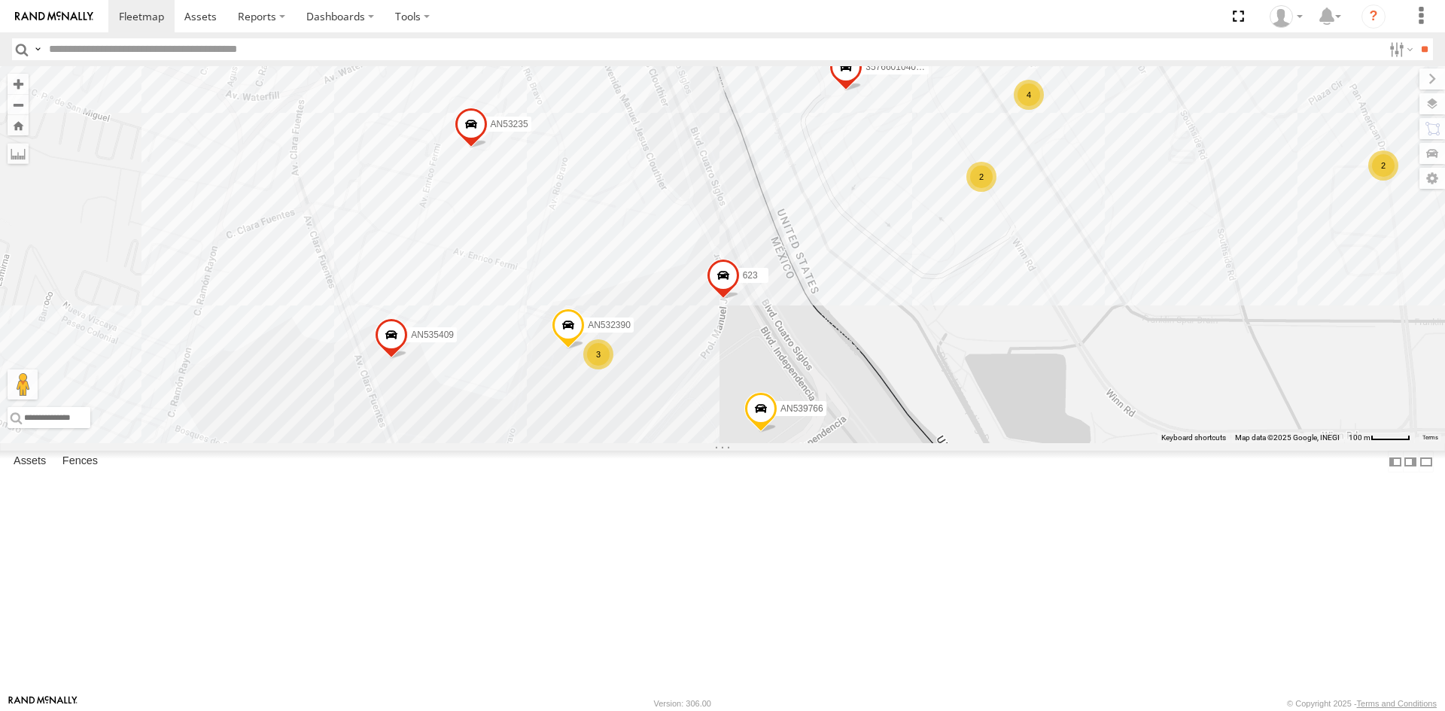
drag, startPoint x: 695, startPoint y: 386, endPoint x: 791, endPoint y: 321, distance: 116.5
click at [790, 321] on div "357660104096649 AN532390 463 AN535409 623 AN538979 AN539766 L8355 AN53235 34851…" at bounding box center [722, 254] width 1445 height 377
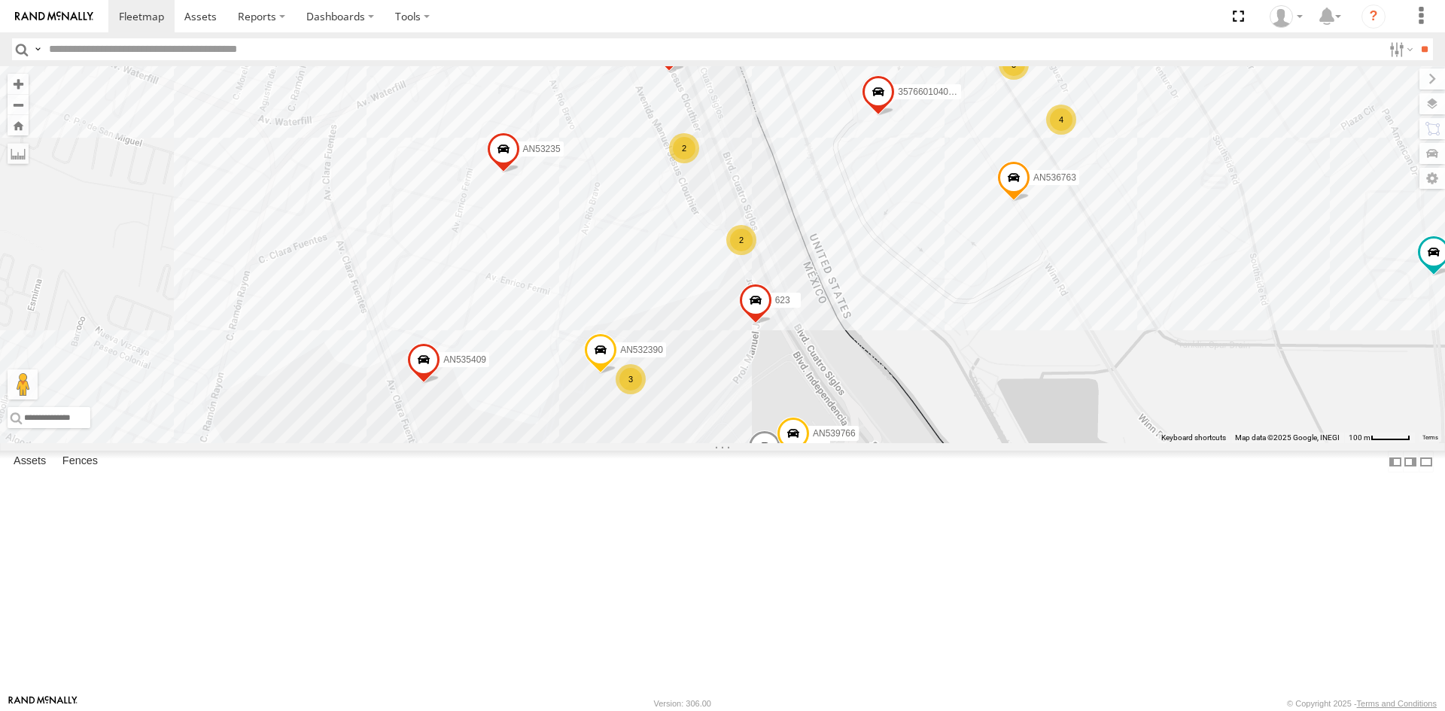
drag, startPoint x: 700, startPoint y: 364, endPoint x: 722, endPoint y: 426, distance: 66.2
click at [722, 426] on div "015910001975823 357660104096649 AN536763 4006 AN532390 690 AN535409 5296 L439 3…" at bounding box center [722, 254] width 1445 height 377
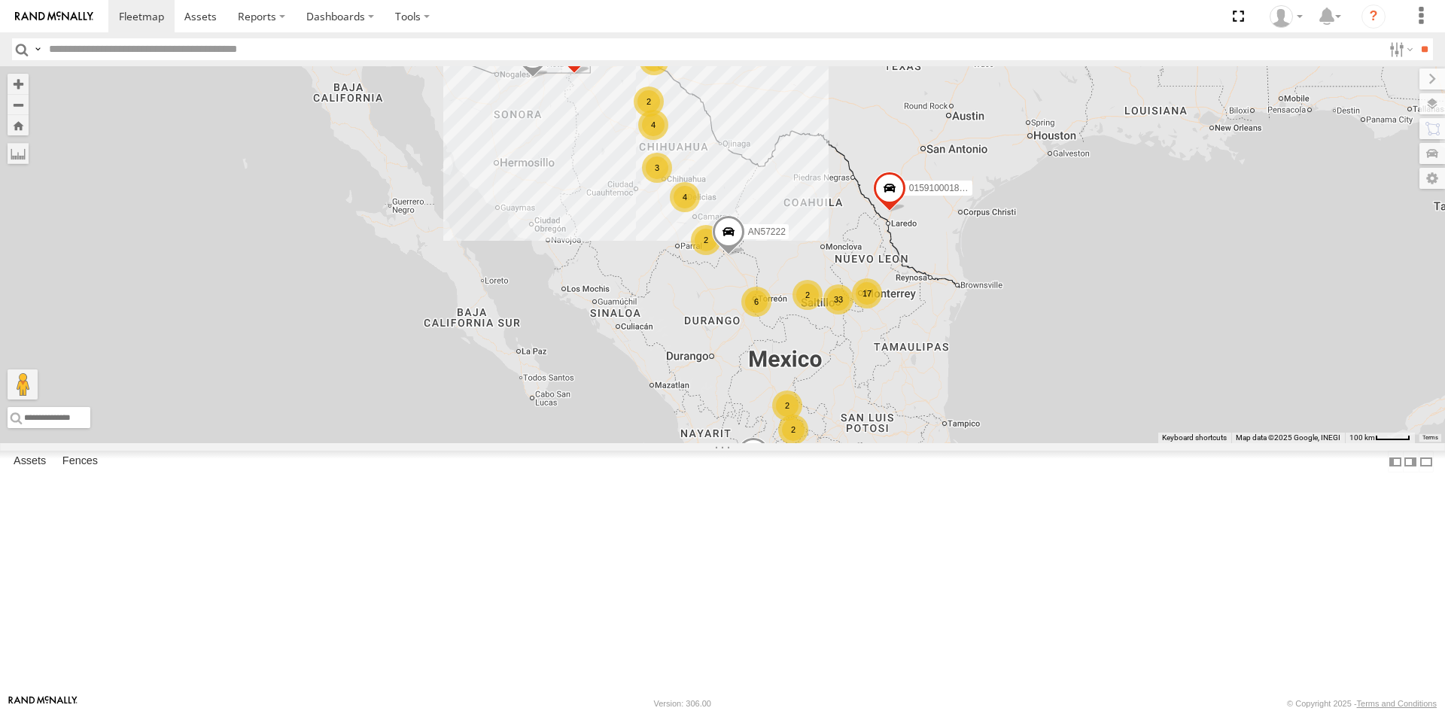
drag, startPoint x: 677, startPoint y: 199, endPoint x: 642, endPoint y: 280, distance: 87.7
click at [661, 309] on div "AN536776 AN531651 AN57222 015910001811580 F2771 1188 4 7 33 6 4 4 17 2 4 4 2 2 …" at bounding box center [722, 254] width 1445 height 377
